Goal: Task Accomplishment & Management: Complete application form

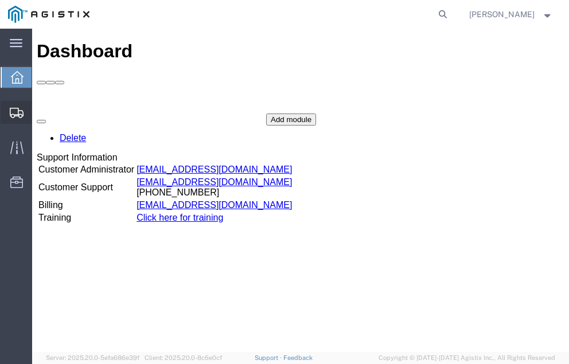
click at [0, 0] on span "Shipment Manager" at bounding box center [0, 0] width 0 height 0
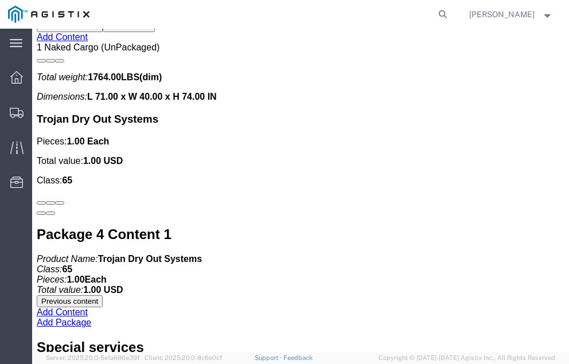
scroll to position [3432, 0]
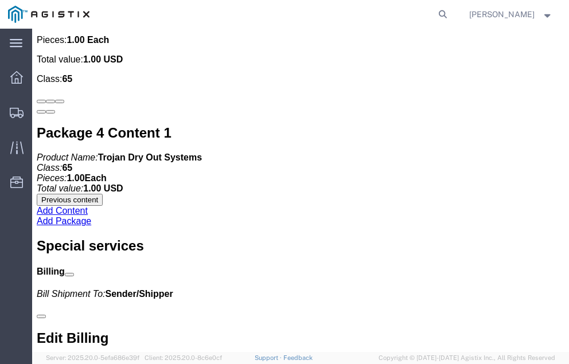
click link "Confirm"
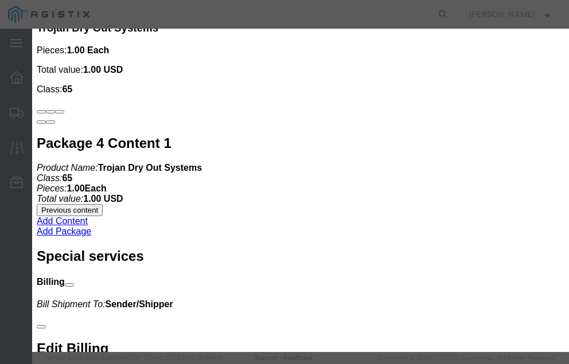
click input "checkbox"
checkbox input "true"
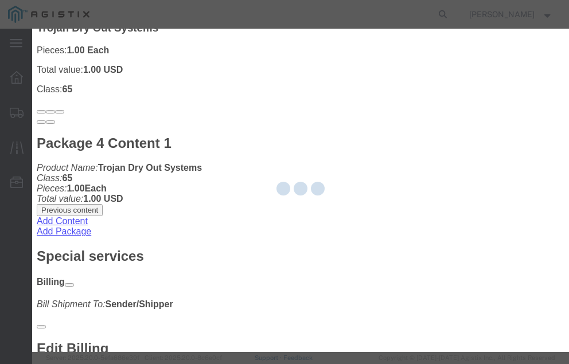
type input "[PERSON_NAME]"
type input "[PHONE_NUMBER]"
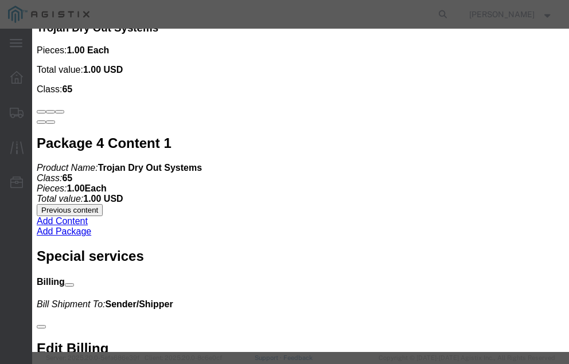
click input "text"
type input "57050234"
click button "Submit"
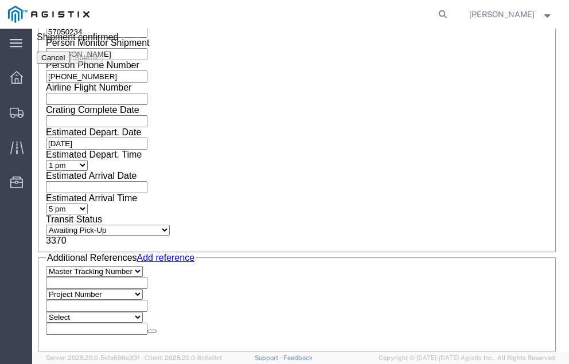
scroll to position [0, 0]
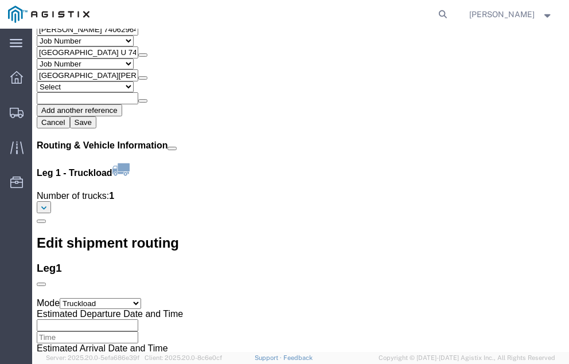
scroll to position [1367, 0]
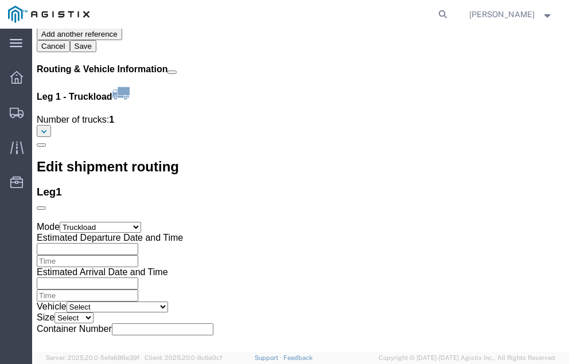
click link "Confirm"
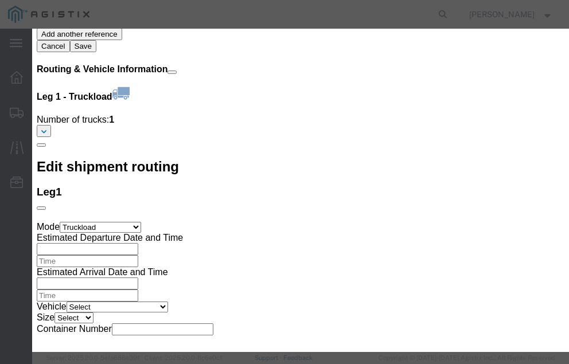
click input "checkbox"
checkbox input "true"
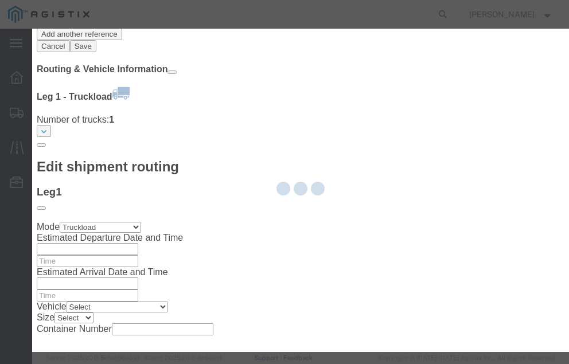
type input "[PERSON_NAME]"
type input "[PHONE_NUMBER]"
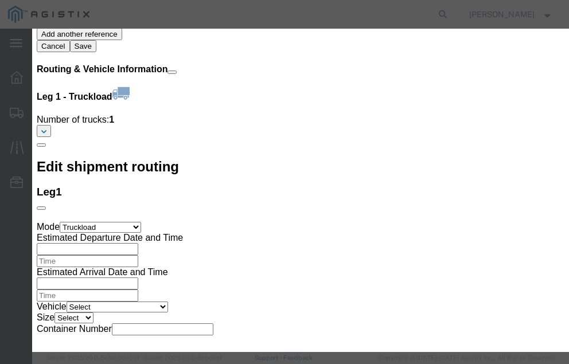
click input "text"
type input "57050446"
click button "Submit"
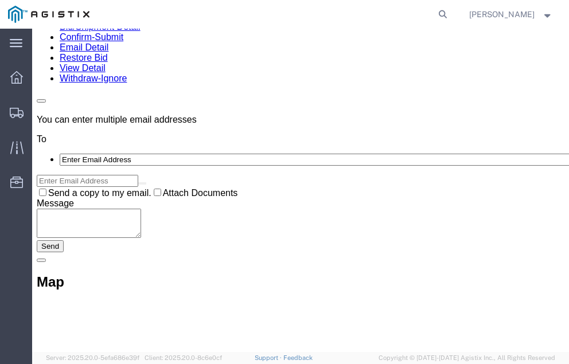
scroll to position [0, 0]
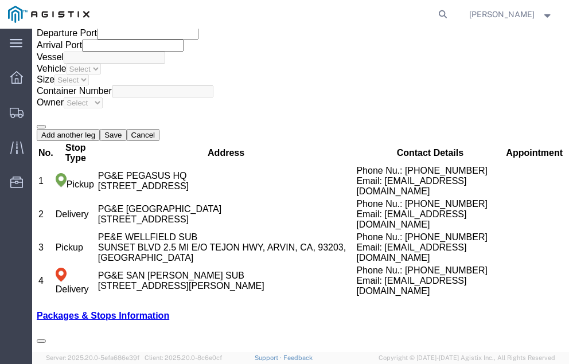
scroll to position [2155, 0]
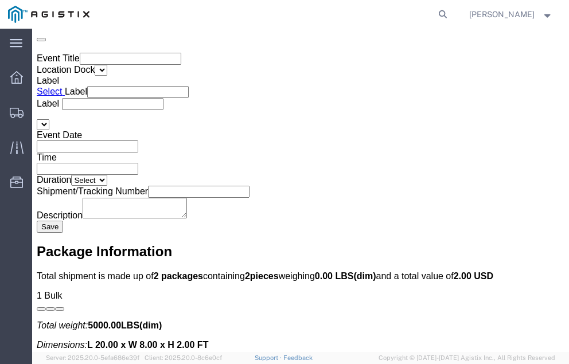
click link "Confirm"
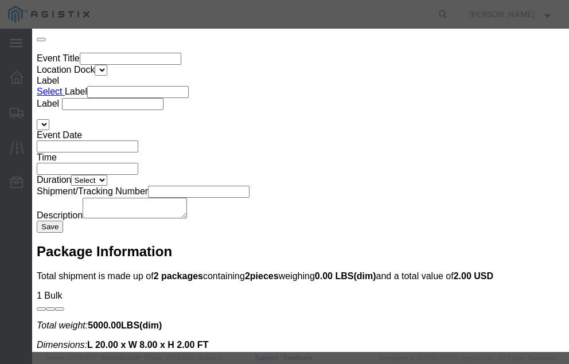
click input "checkbox"
checkbox input "true"
click div
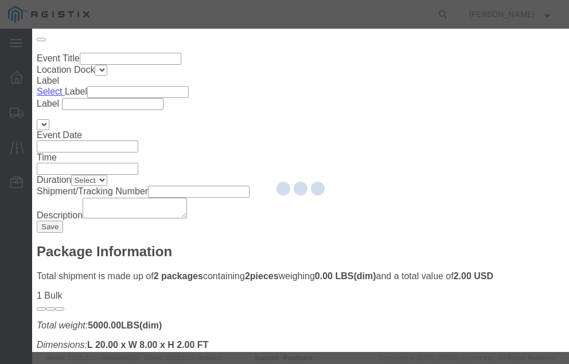
type input "[PERSON_NAME]"
type input "[PHONE_NUMBER]"
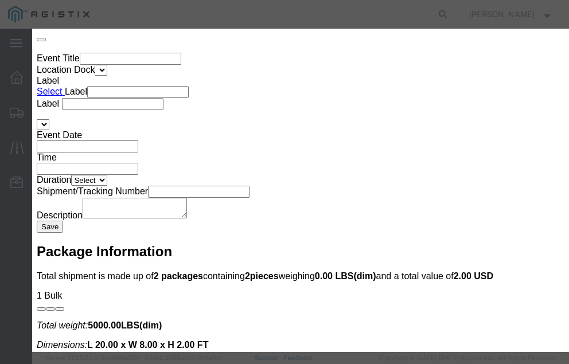
click input "checkbox"
checkbox input "false"
click input "text"
type input "57051063"
click input "checkbox"
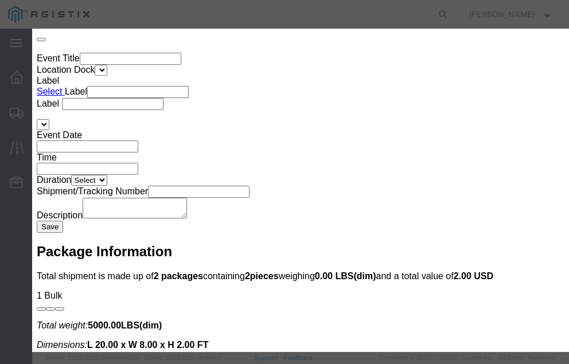
checkbox input "true"
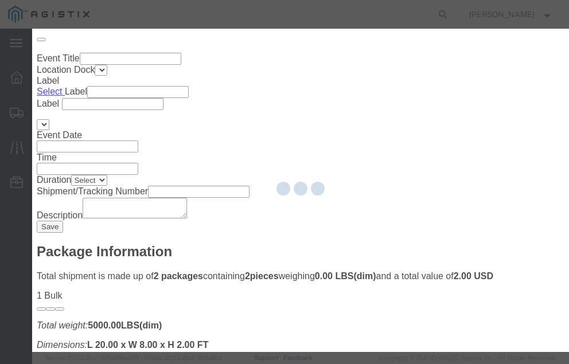
type input "[PERSON_NAME]"
type input "[PHONE_NUMBER]"
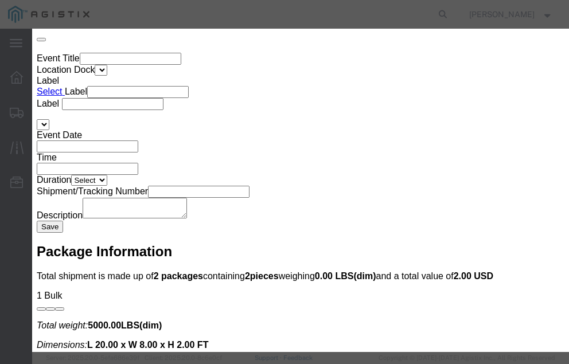
click button "Submit"
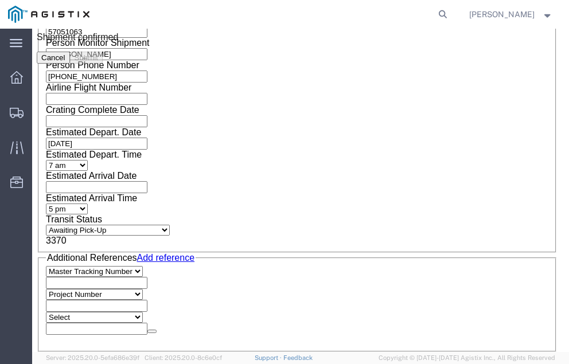
scroll to position [0, 0]
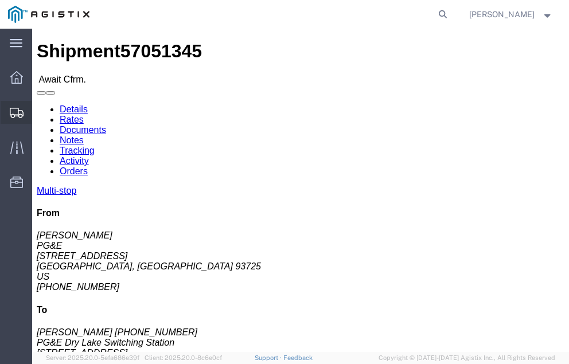
click at [0, 0] on span "Shipment Manager" at bounding box center [0, 0] width 0 height 0
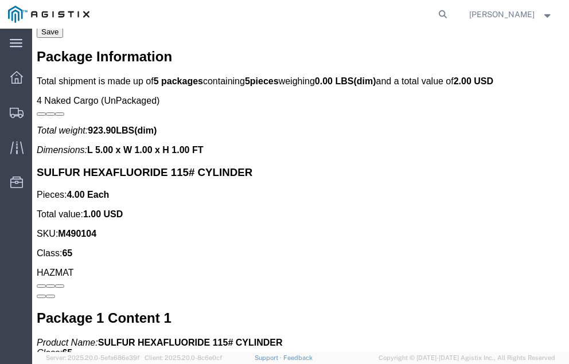
scroll to position [2399, 0]
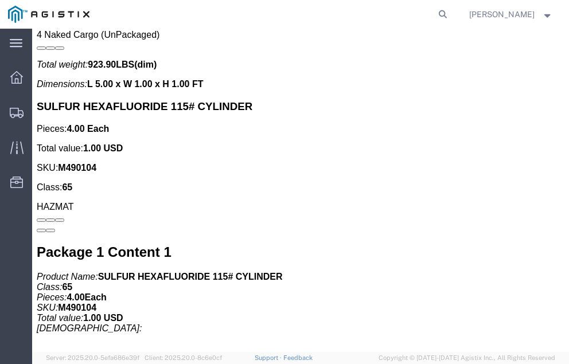
click link "Confirm"
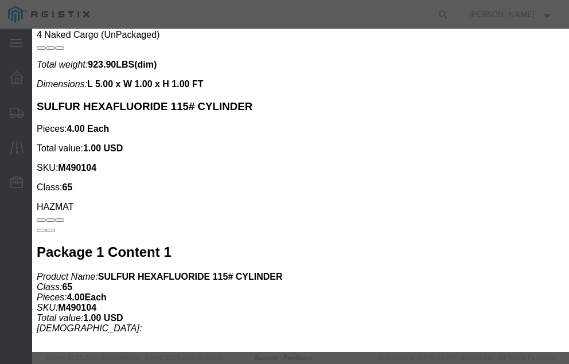
click input "checkbox"
checkbox input "true"
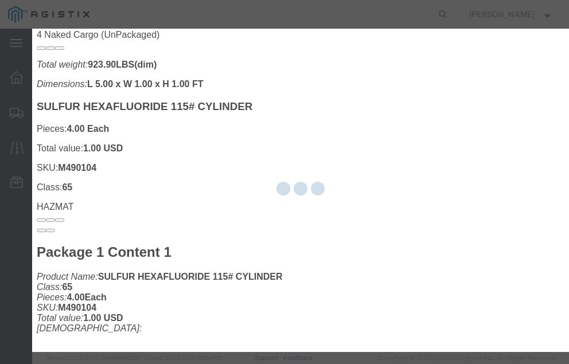
type input "[PERSON_NAME]"
type input "[PHONE_NUMBER]"
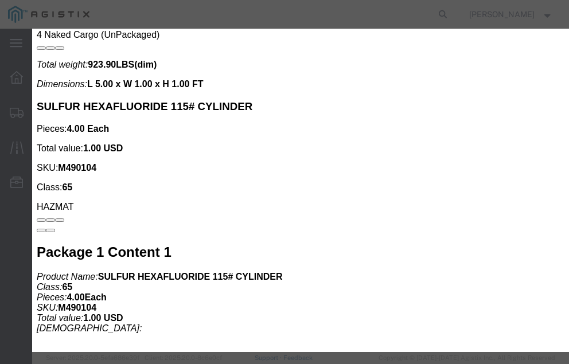
click input "text"
type input "57051345"
click button "Submit"
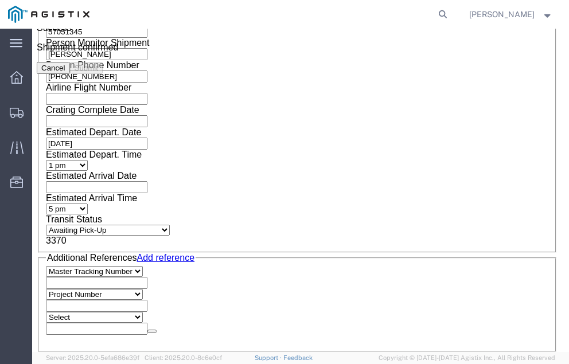
scroll to position [0, 0]
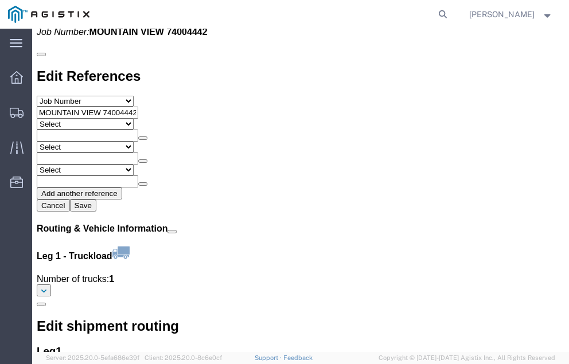
scroll to position [1315, 0]
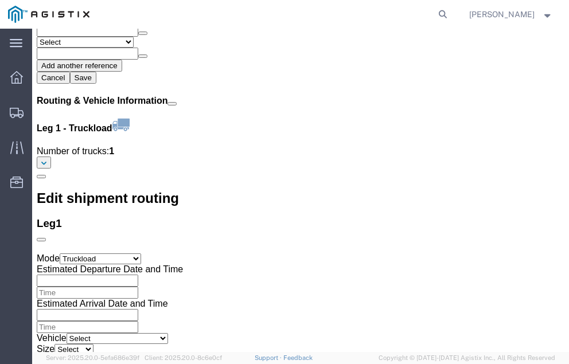
click link "Confirm"
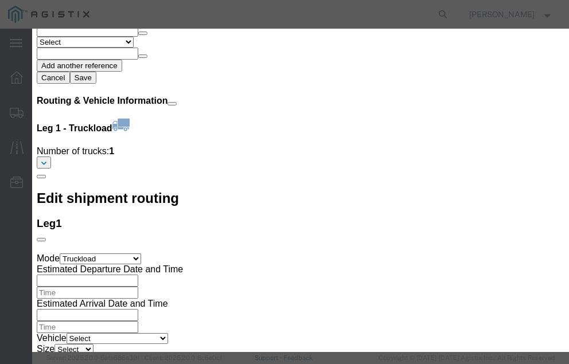
click input "checkbox"
checkbox input "true"
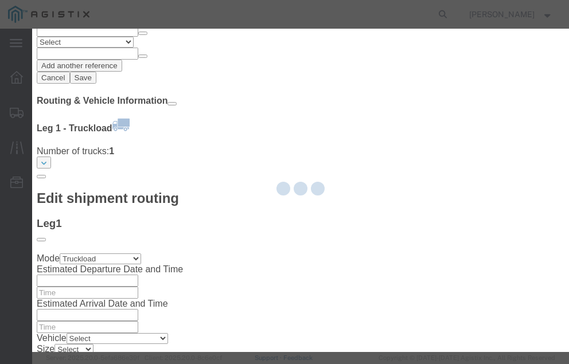
type input "[PERSON_NAME]"
type input "[PHONE_NUMBER]"
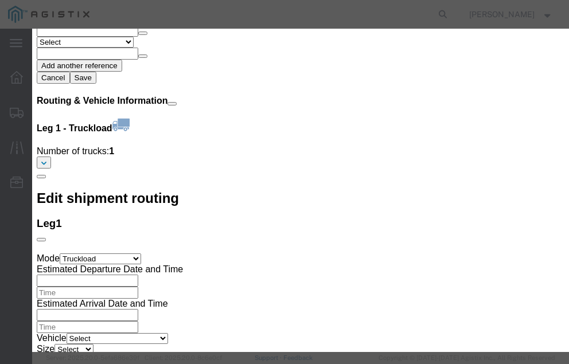
click input "text"
type input "57051722"
click button "Submit"
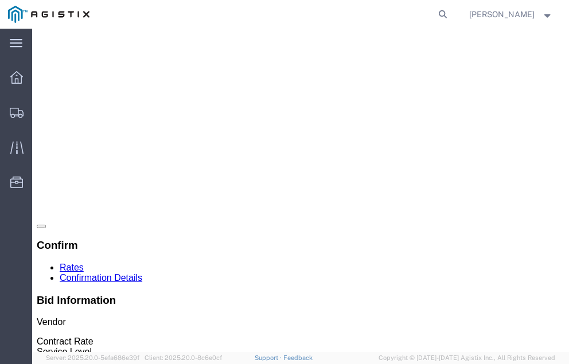
scroll to position [0, 0]
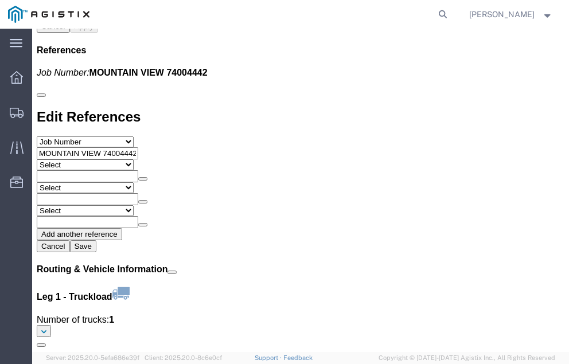
scroll to position [1340, 0]
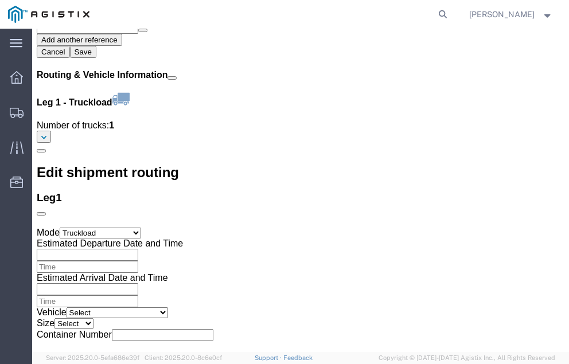
click link "Confirm"
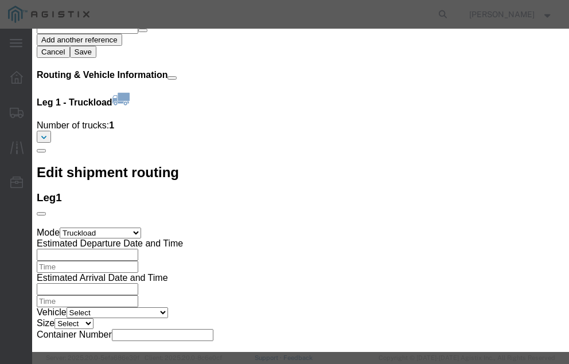
click input "checkbox"
checkbox input "true"
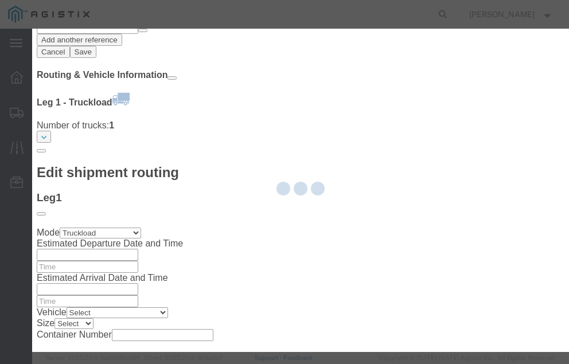
type input "[PERSON_NAME]"
type input "[PHONE_NUMBER]"
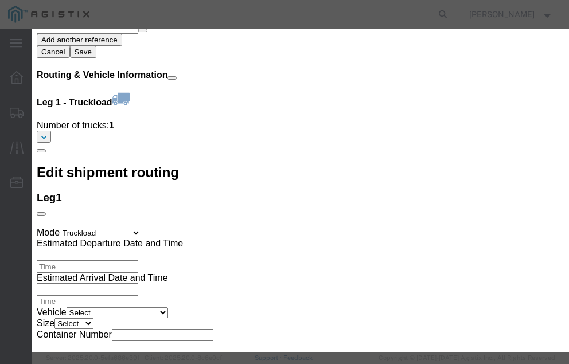
click input "text"
type input "57051779"
click button "Submit"
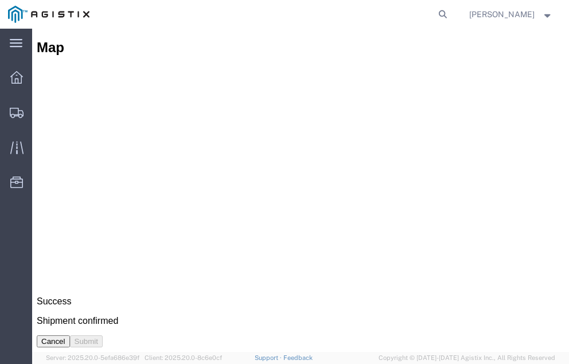
scroll to position [0, 0]
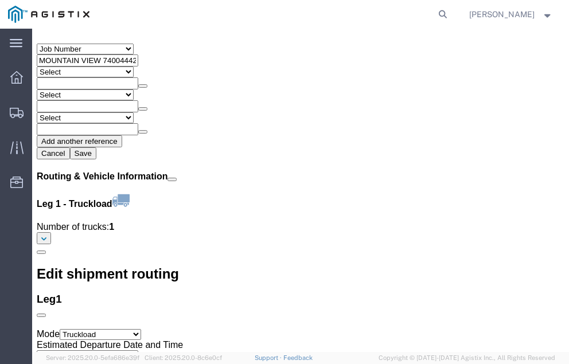
scroll to position [1340, 0]
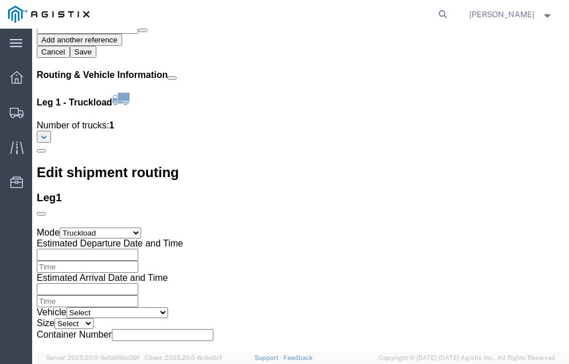
click link "Confirm"
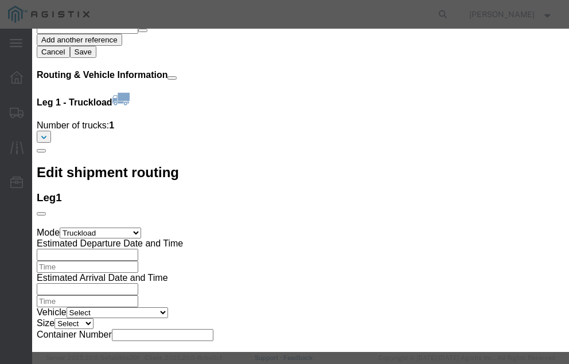
click input "checkbox"
checkbox input "true"
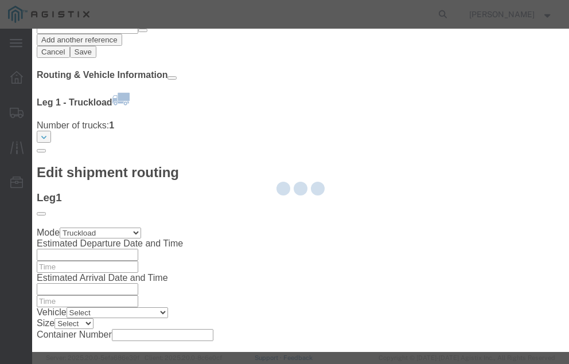
type input "[PERSON_NAME]"
type input "[PHONE_NUMBER]"
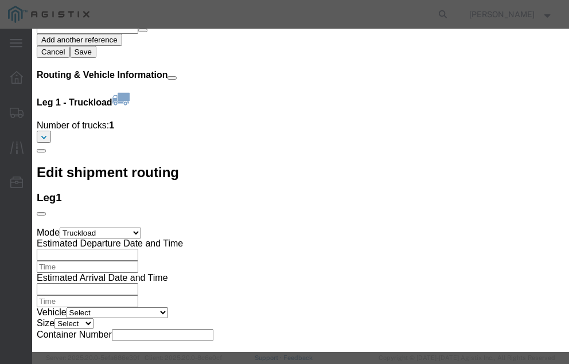
click input "text"
type input "57051799"
click button "Submit"
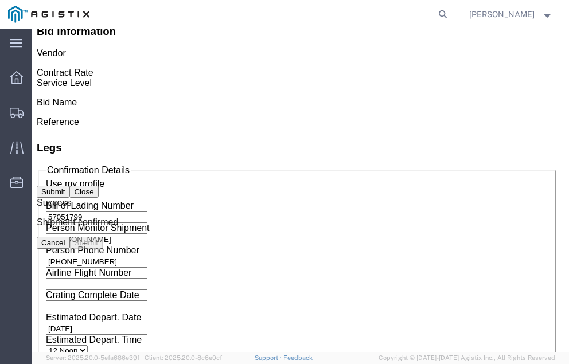
scroll to position [0, 0]
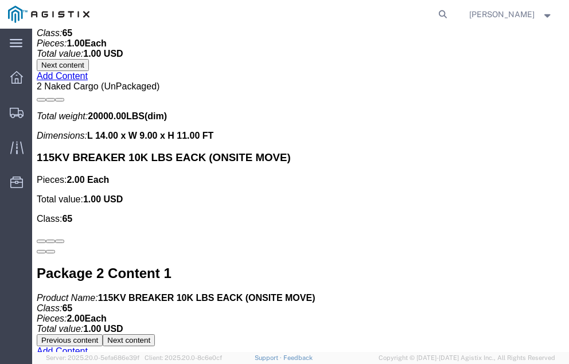
scroll to position [2756, 0]
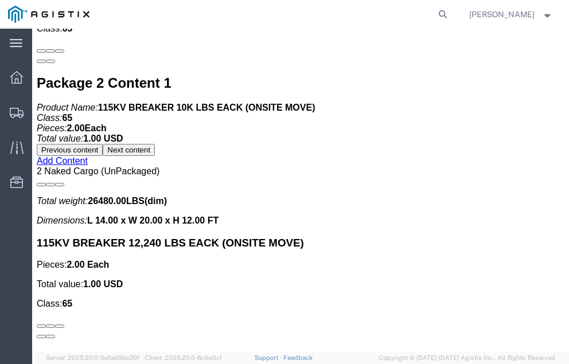
click link "Confirm"
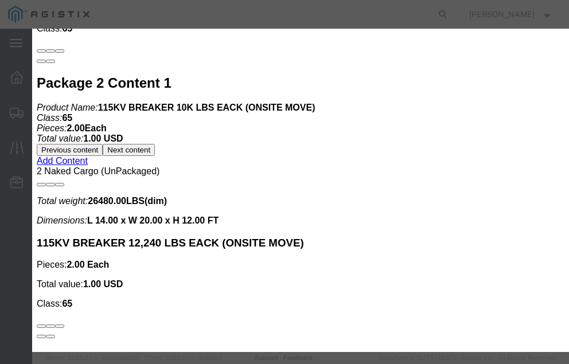
click input "checkbox"
checkbox input "true"
type input "[PERSON_NAME]"
type input "[PHONE_NUMBER]"
click input "text"
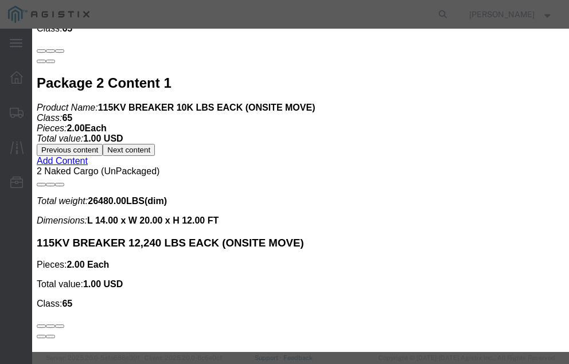
type input "57053471"
click button "Submit"
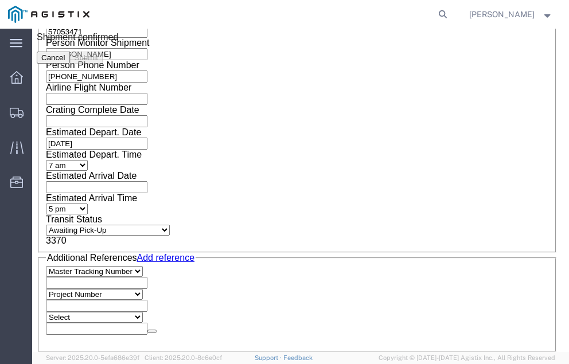
scroll to position [0, 0]
